Goal: Information Seeking & Learning: Check status

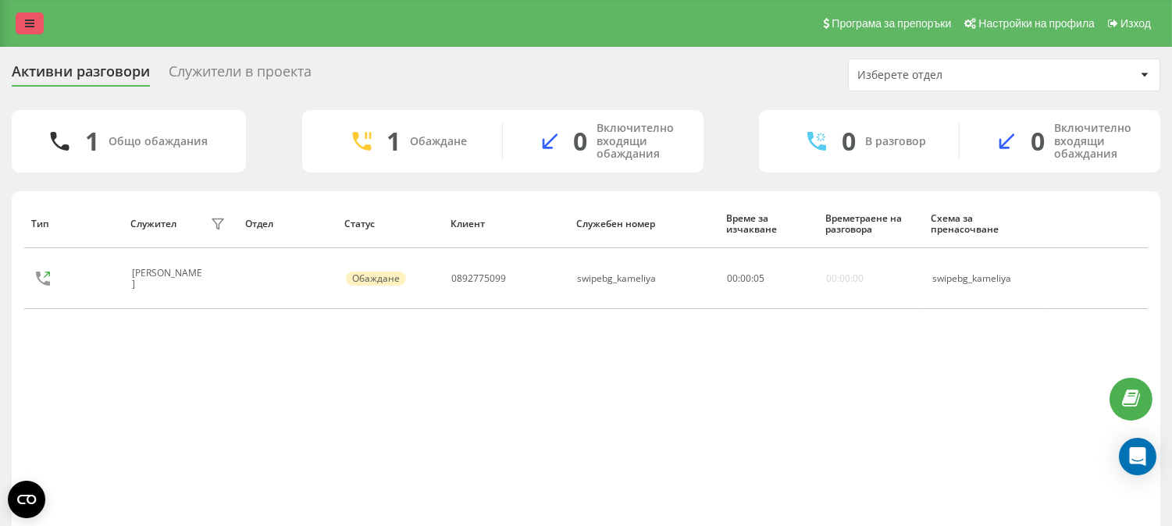
click at [34, 26] on icon at bounding box center [29, 23] width 9 height 11
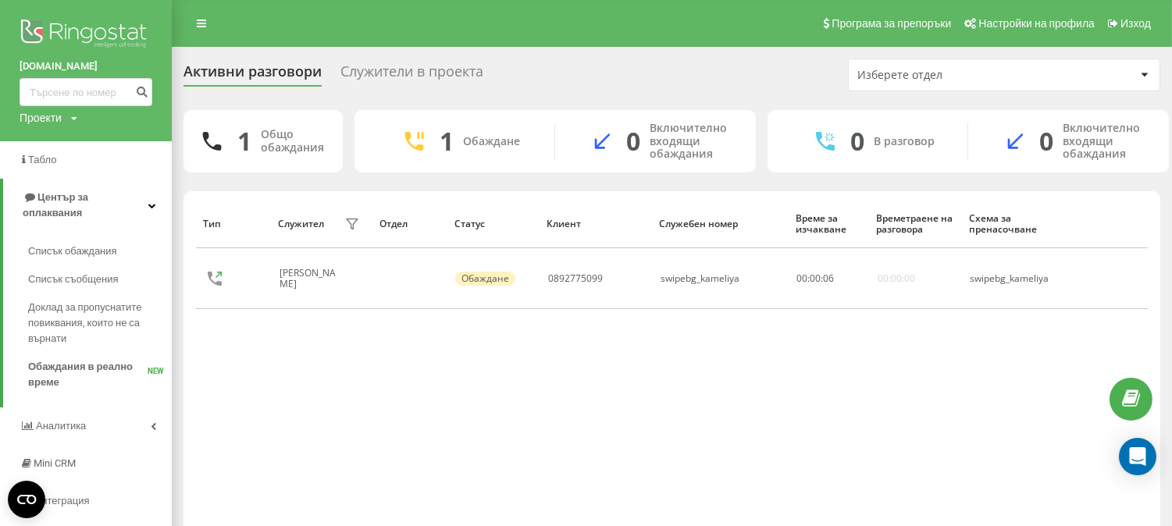
drag, startPoint x: 72, startPoint y: 233, endPoint x: 174, endPoint y: 106, distance: 162.6
click at [72, 244] on span "Списък обаждания" at bounding box center [72, 252] width 89 height 16
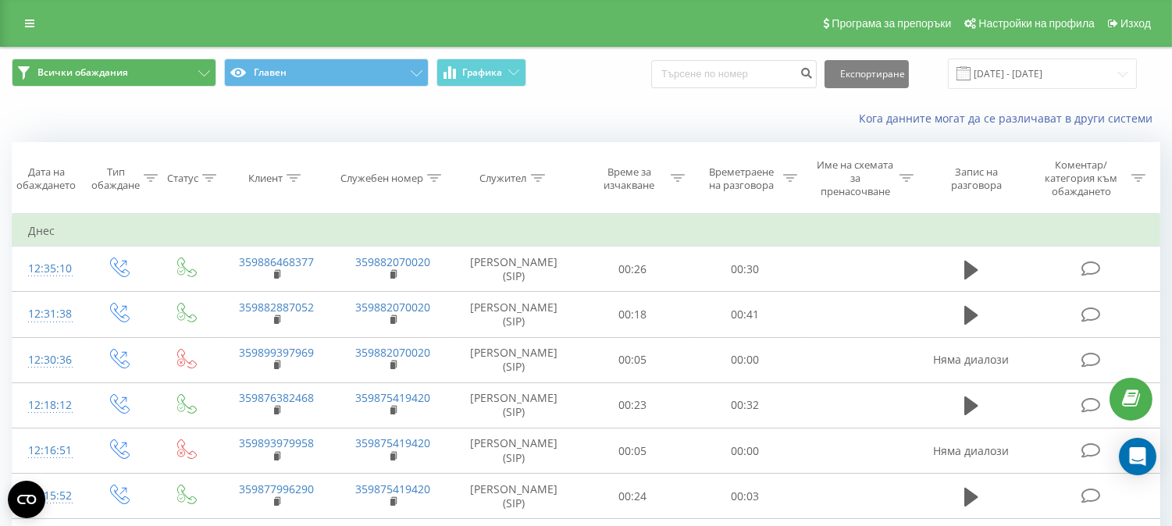
click at [34, 20] on icon at bounding box center [29, 23] width 9 height 11
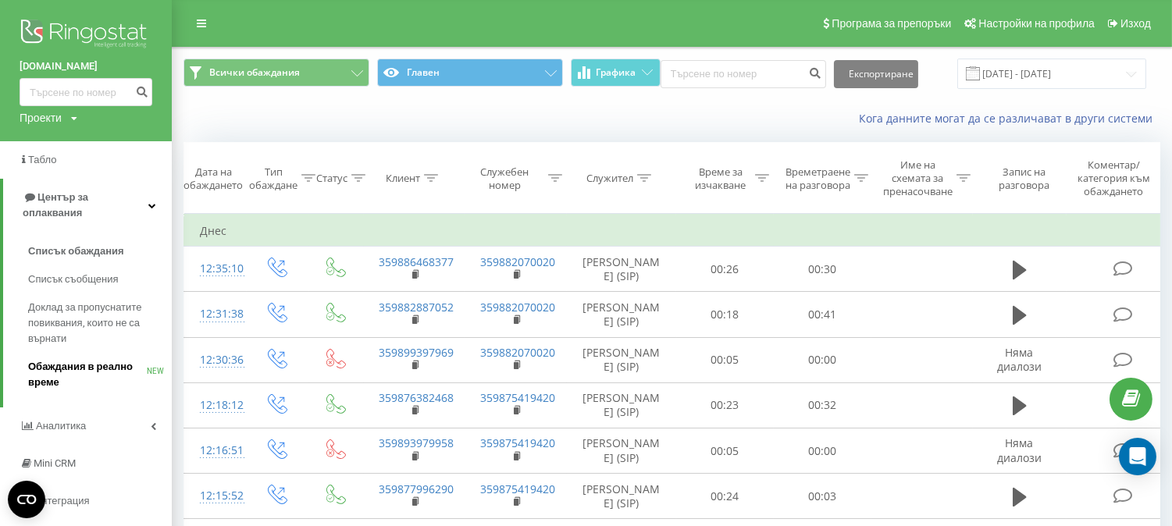
click at [64, 359] on span "Обаждания в реално време" at bounding box center [87, 374] width 119 height 31
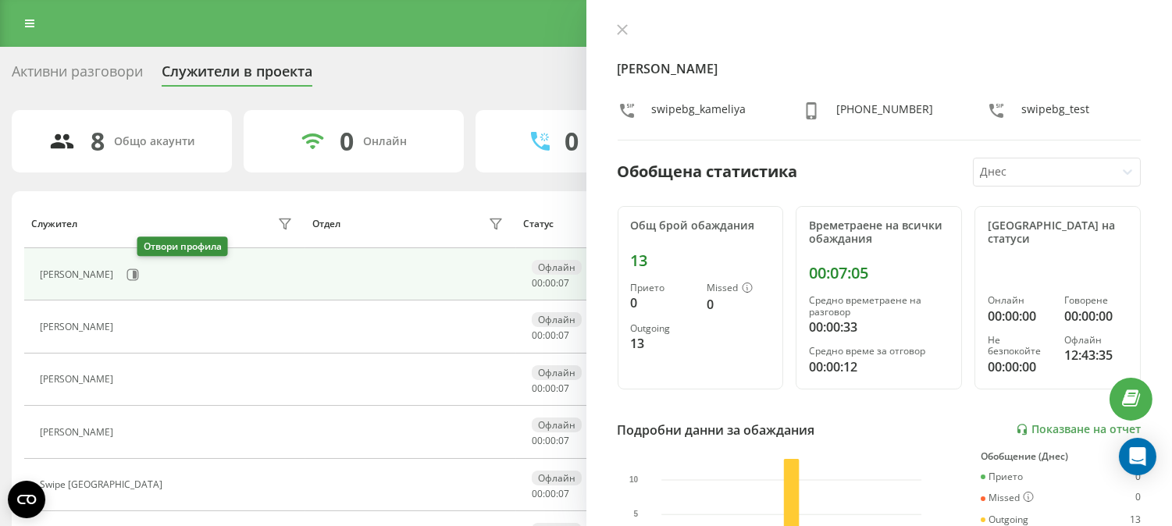
click at [139, 276] on icon at bounding box center [132, 274] width 12 height 12
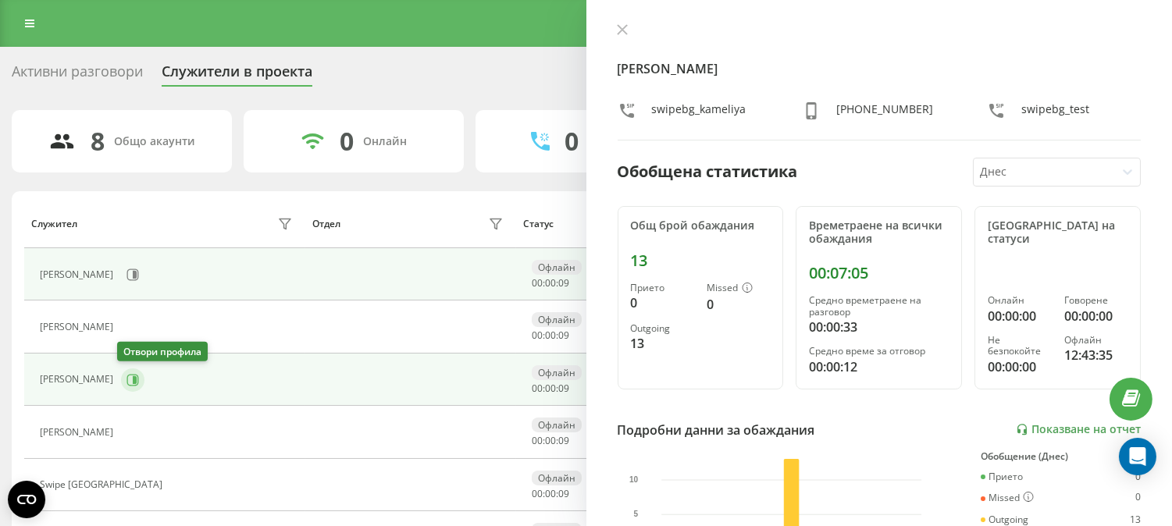
click at [126, 382] on icon at bounding box center [132, 380] width 12 height 12
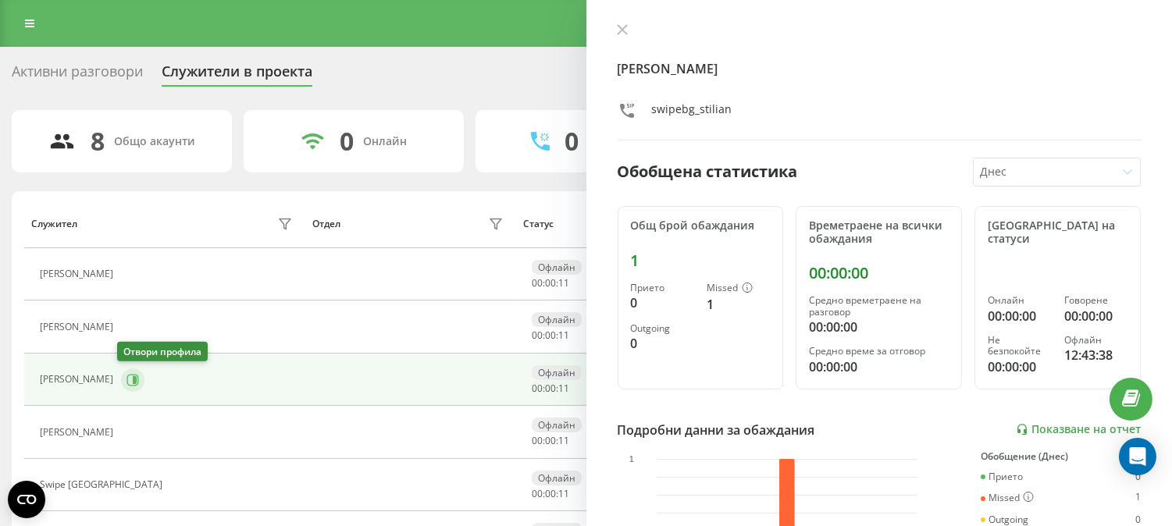
click at [126, 382] on icon at bounding box center [132, 380] width 12 height 12
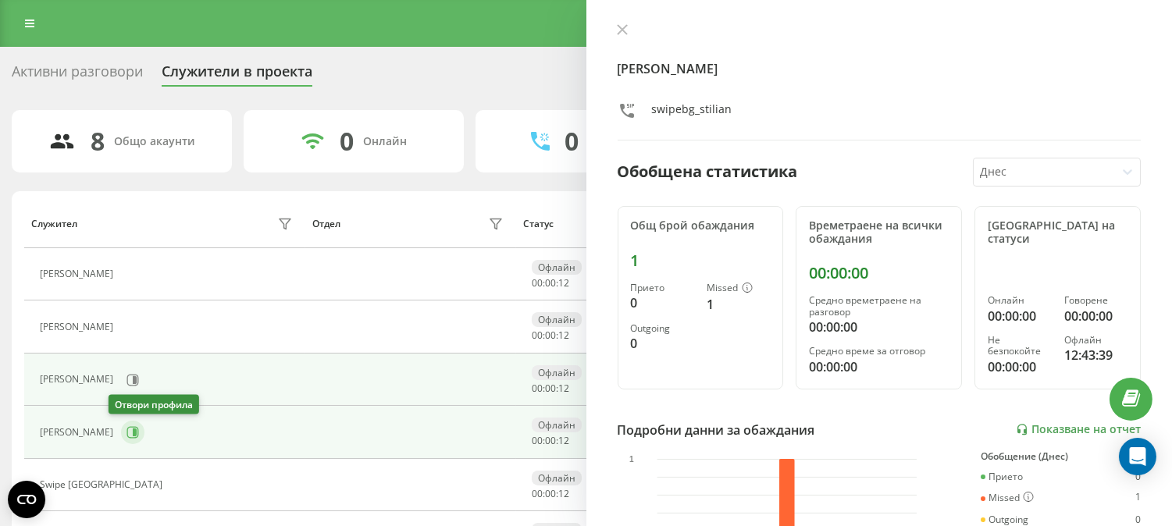
click at [133, 435] on icon at bounding box center [135, 432] width 4 height 8
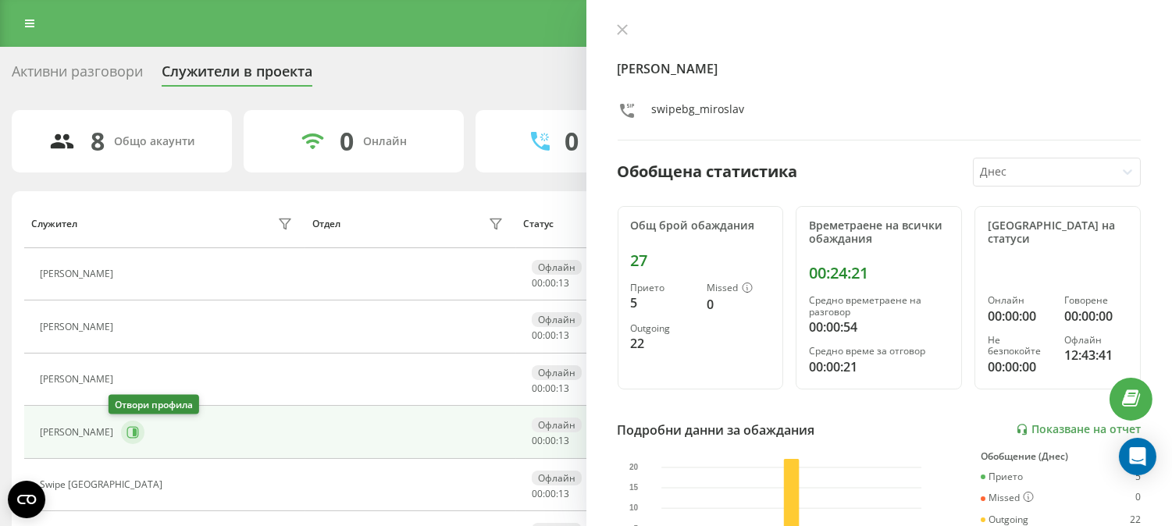
click at [133, 435] on icon at bounding box center [135, 432] width 4 height 8
click at [619, 30] on icon at bounding box center [622, 29] width 11 height 11
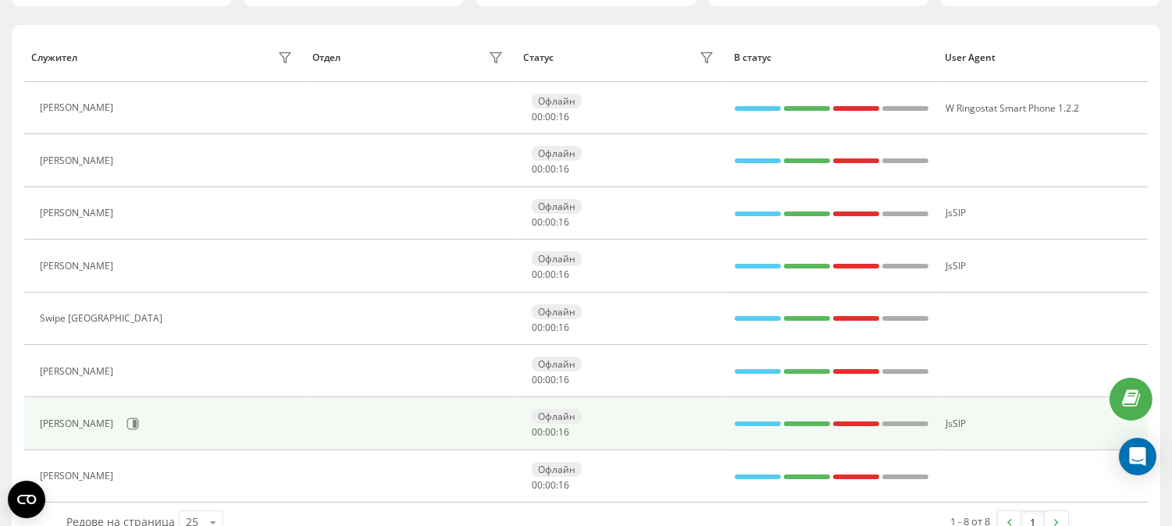
scroll to position [198, 0]
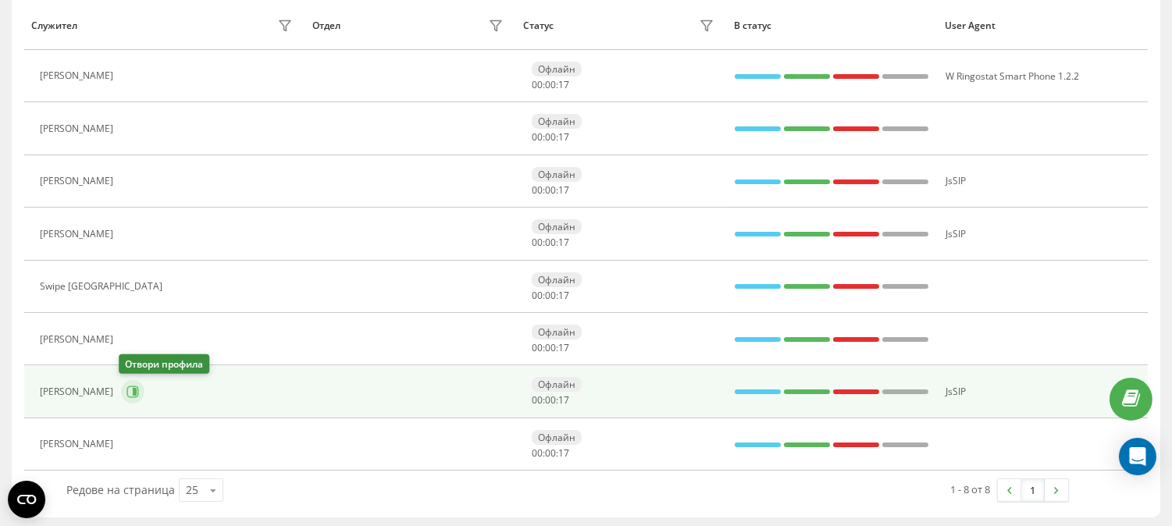
click at [133, 392] on icon at bounding box center [135, 392] width 4 height 8
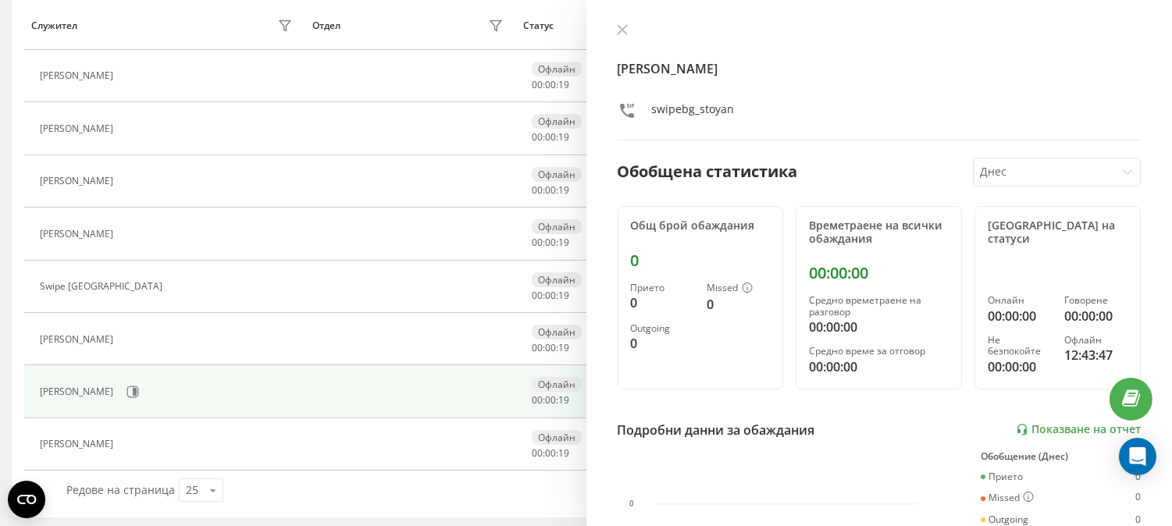
click at [629, 30] on button at bounding box center [622, 30] width 20 height 15
